Goal: Book appointment/travel/reservation

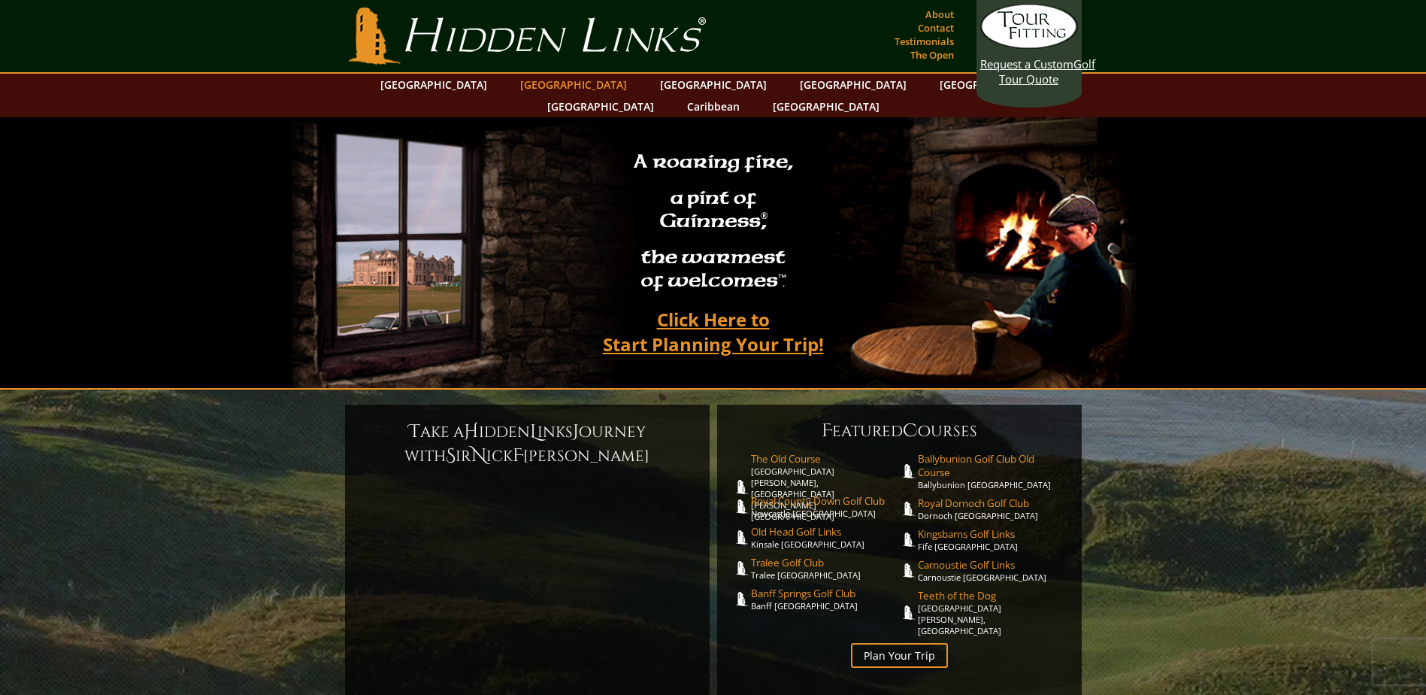
click at [555, 86] on link "[GEOGRAPHIC_DATA]" at bounding box center [574, 85] width 122 height 22
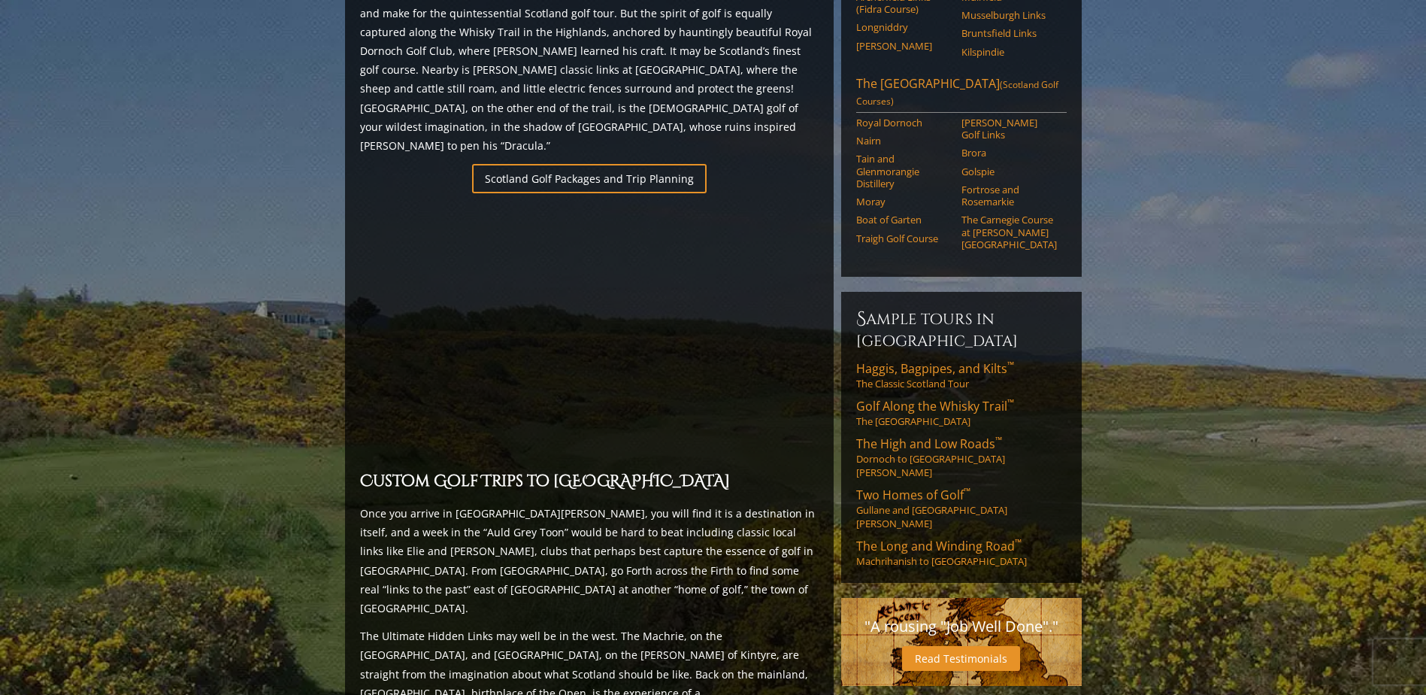
scroll to position [1053, 0]
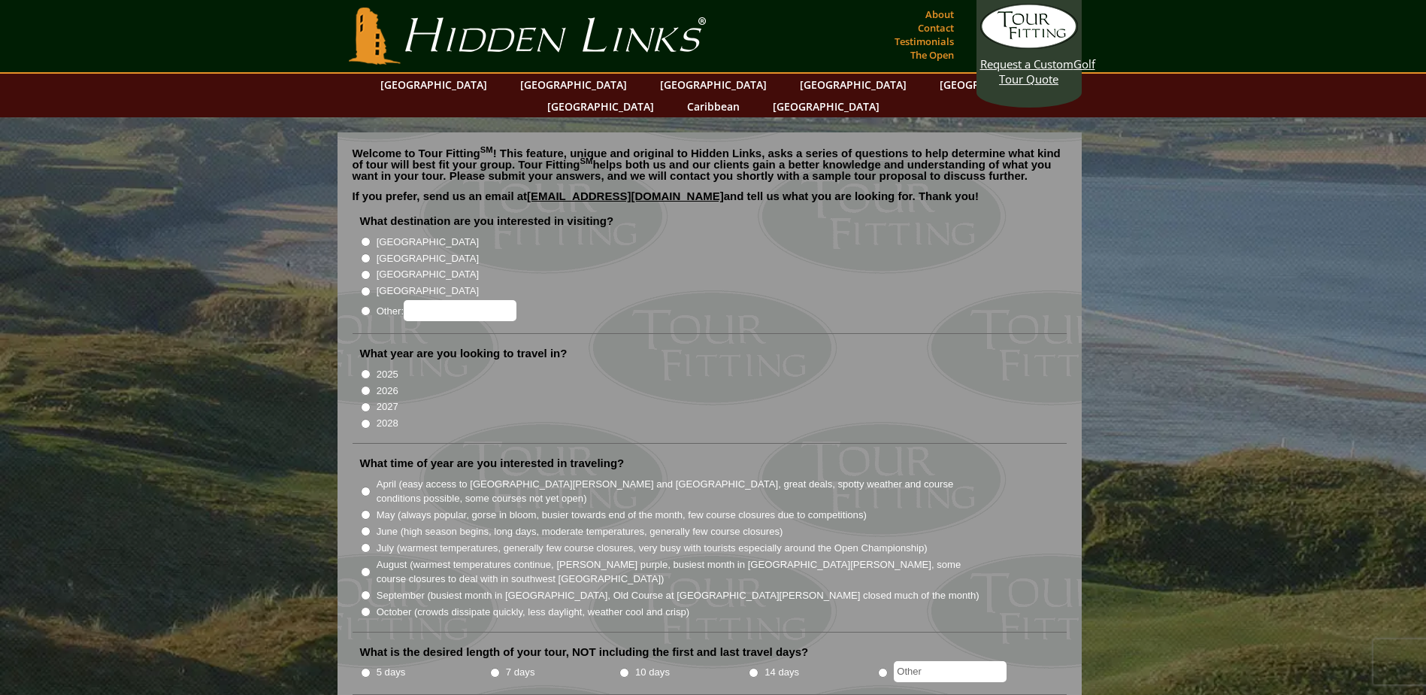
click at [365, 253] on input "[GEOGRAPHIC_DATA]" at bounding box center [366, 258] width 10 height 10
radio input "true"
click at [365, 369] on input "2025" at bounding box center [366, 374] width 10 height 10
radio input "true"
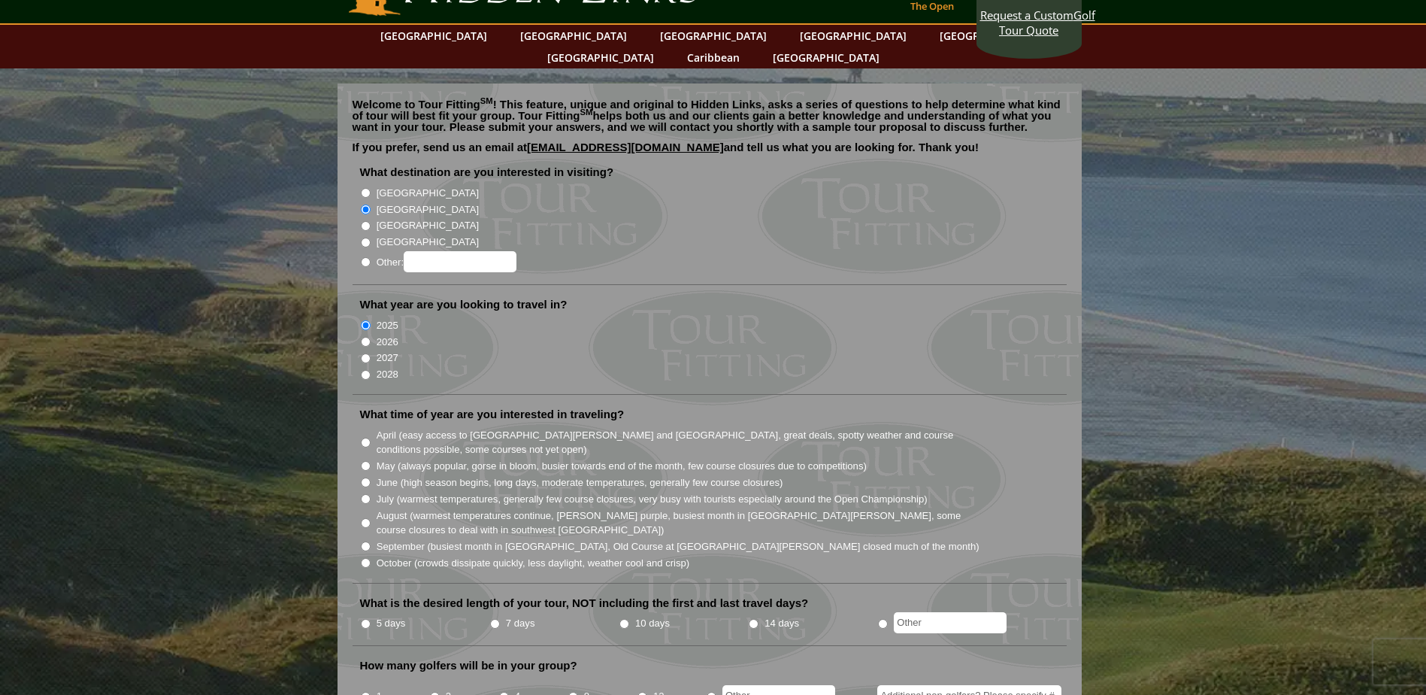
scroll to position [75, 0]
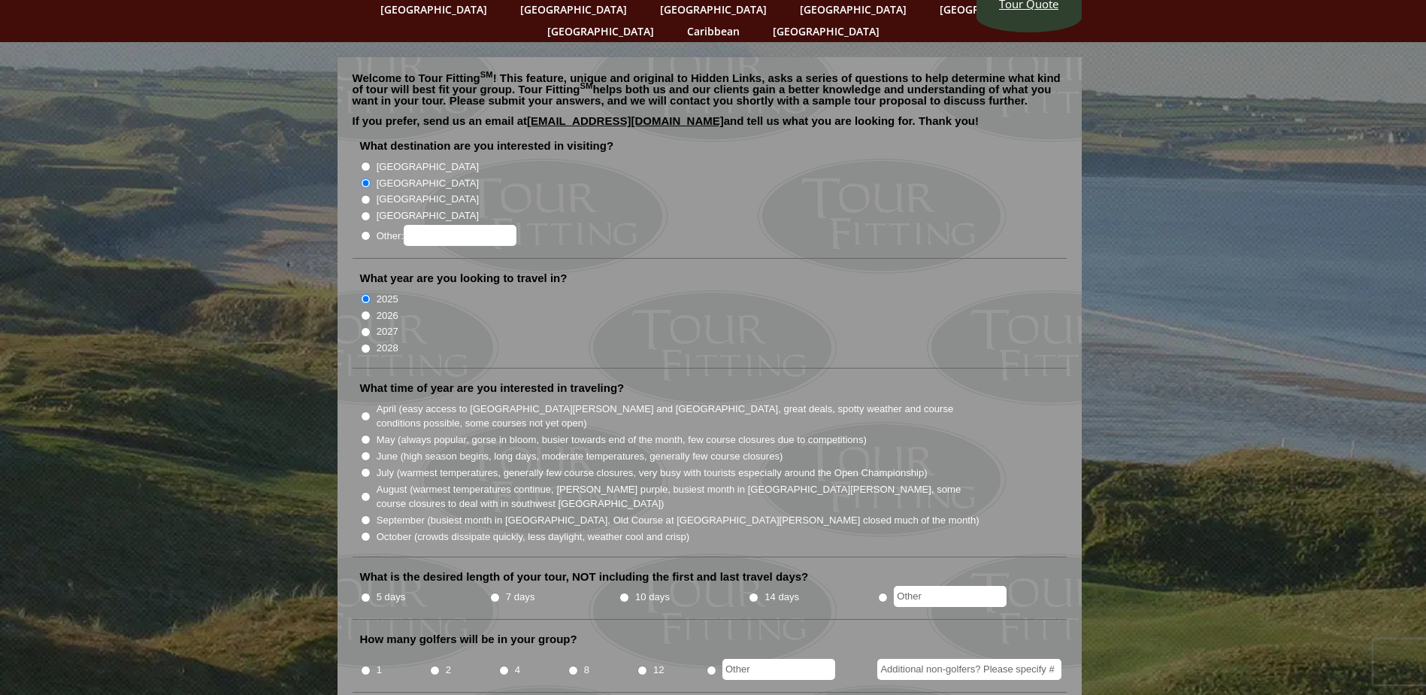
click at [365, 592] on input "5 days" at bounding box center [366, 597] width 10 height 10
radio input "true"
click at [370, 532] on input "October (crowds dissipate quickly, less daylight, weather cool and crisp)" at bounding box center [366, 537] width 10 height 10
radio input "true"
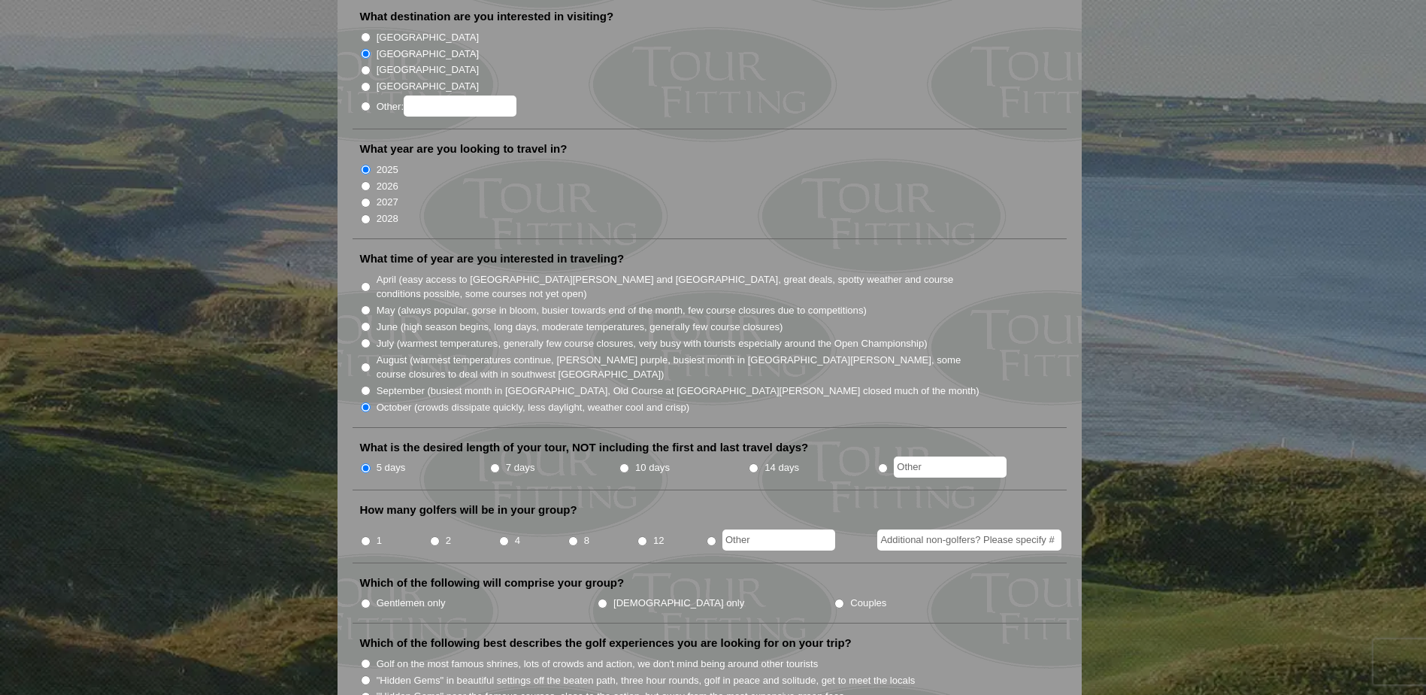
scroll to position [226, 0]
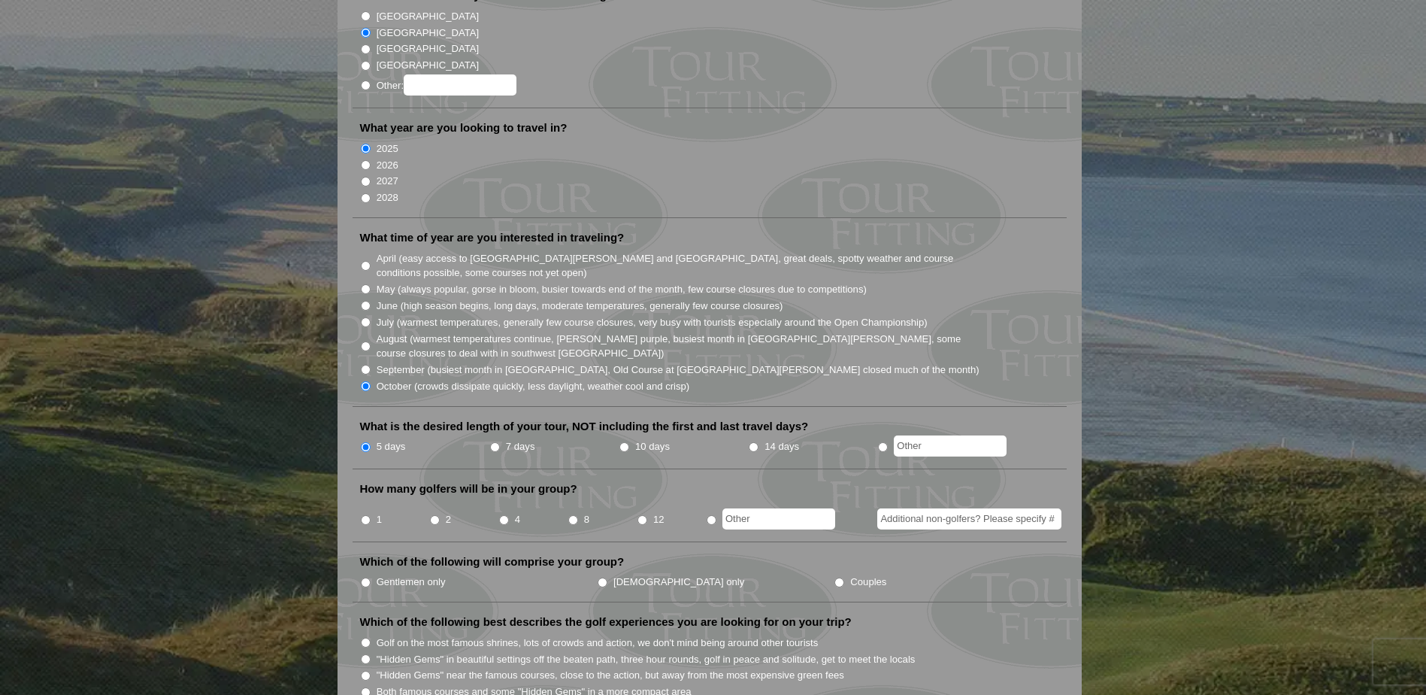
click at [432, 515] on input "2" at bounding box center [435, 520] width 10 height 10
radio input "true"
click at [363, 577] on input "Gentlemen only" at bounding box center [366, 582] width 10 height 10
radio input "true"
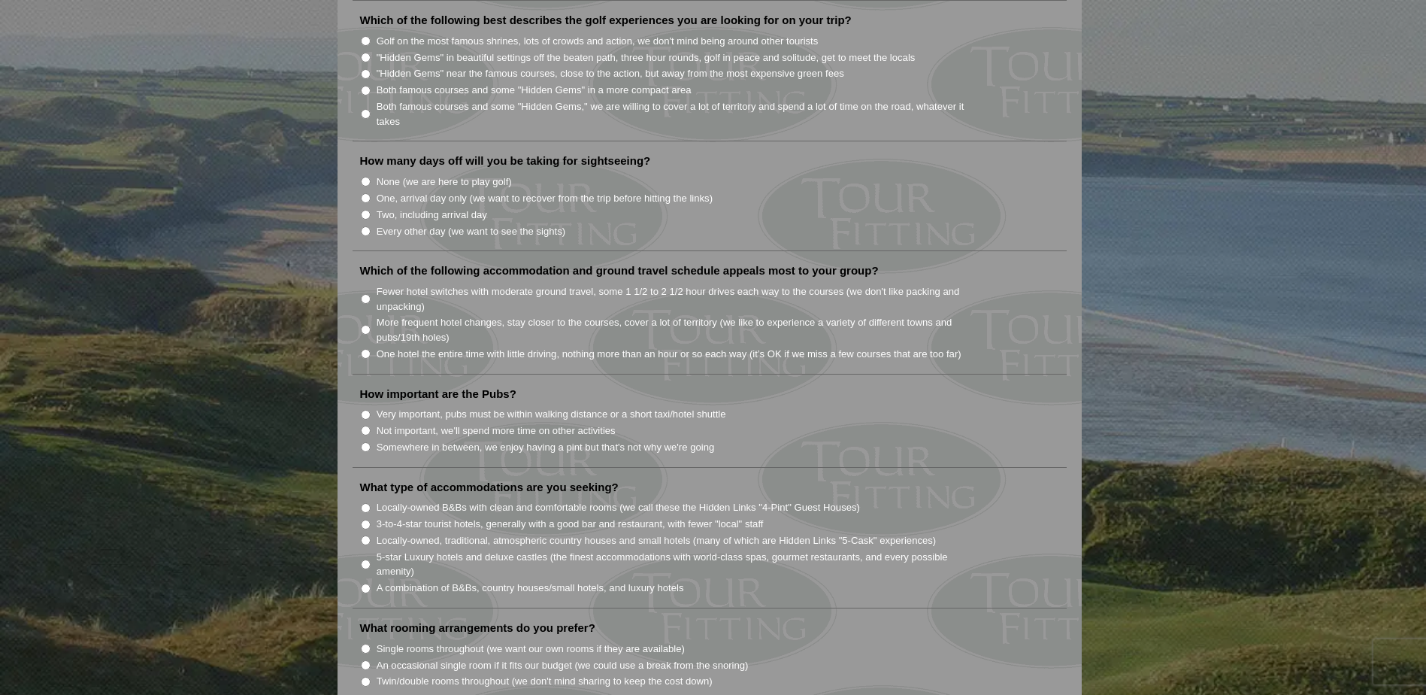
scroll to position [752, 0]
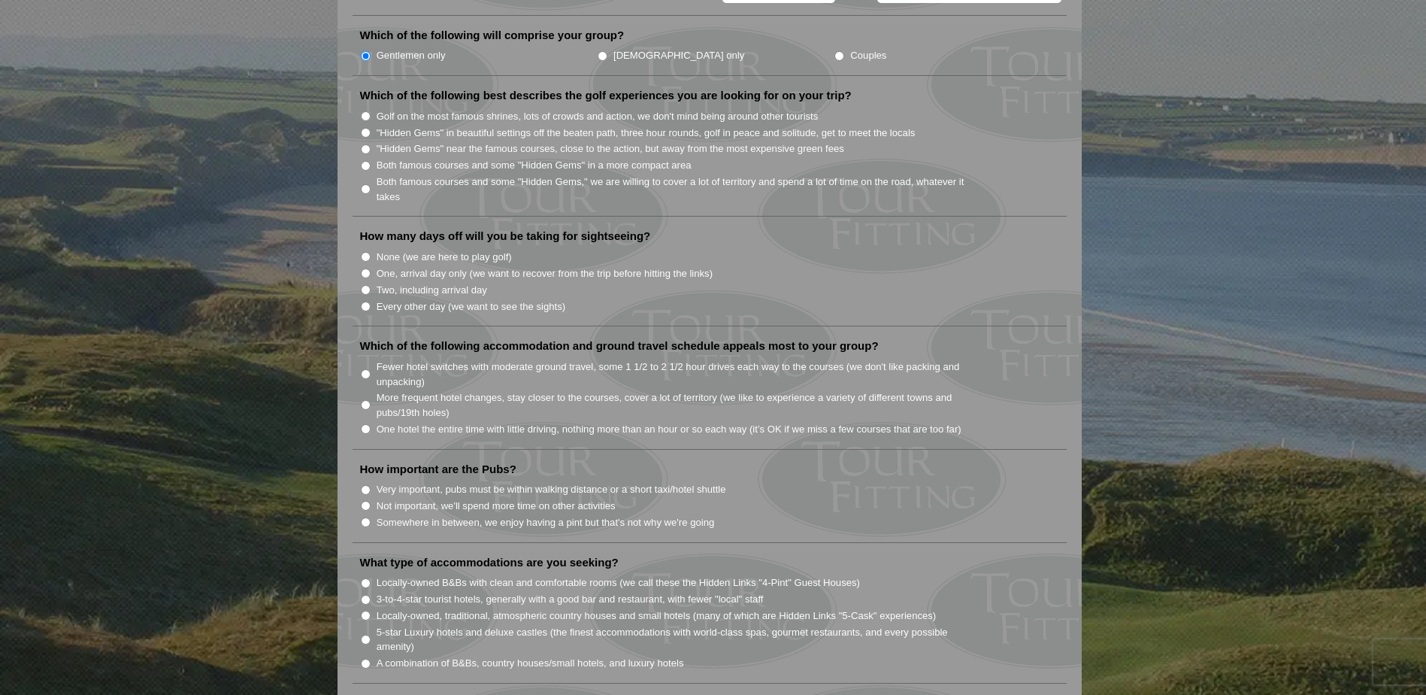
click at [365, 252] on input "None (we are here to play golf)" at bounding box center [366, 257] width 10 height 10
radio input "true"
click at [374, 514] on li "Somewhere in between, we enjoy having a pint but that's not why we're going" at bounding box center [715, 522] width 711 height 17
click at [359, 502] on li "How important are the Pubs? Very important, pubs must be within walking distanc…" at bounding box center [710, 502] width 714 height 81
click at [366, 517] on input "Somewhere in between, we enjoy having a pint but that's not why we're going" at bounding box center [366, 522] width 10 height 10
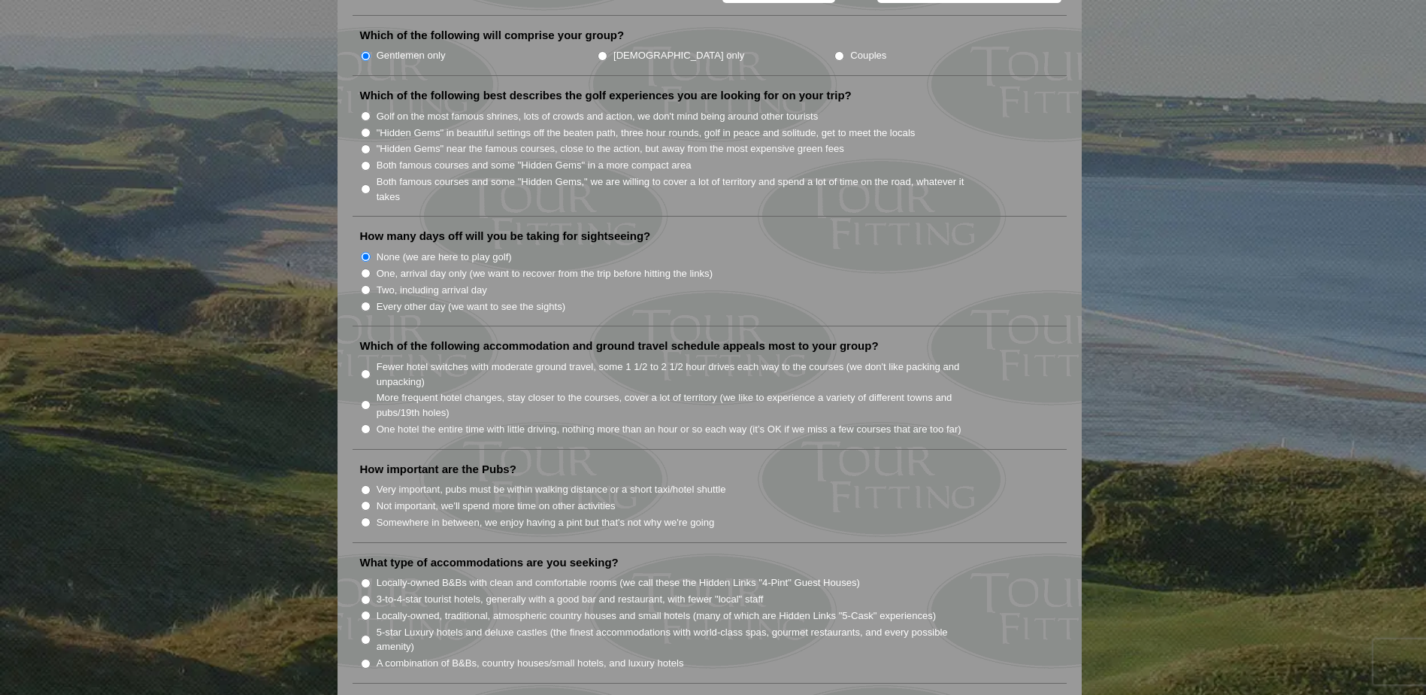
radio input "true"
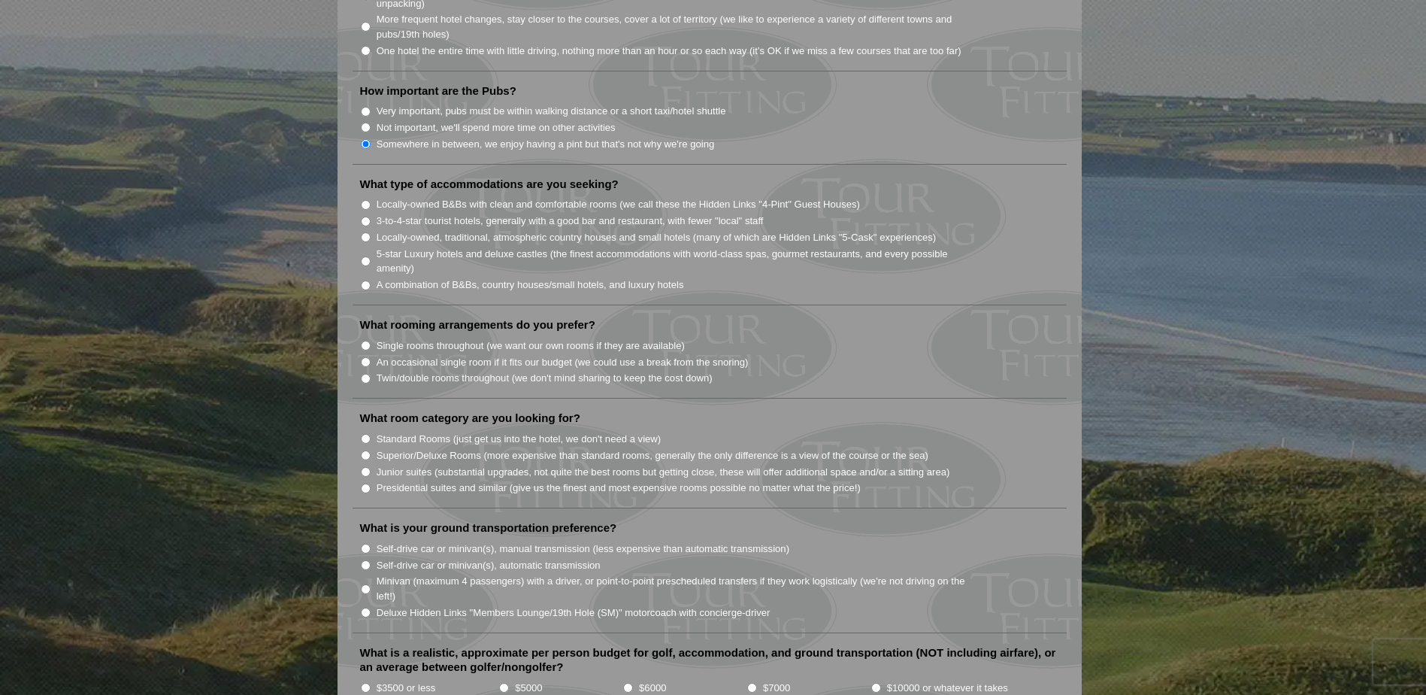
scroll to position [977, 0]
